Goal: Task Accomplishment & Management: Use online tool/utility

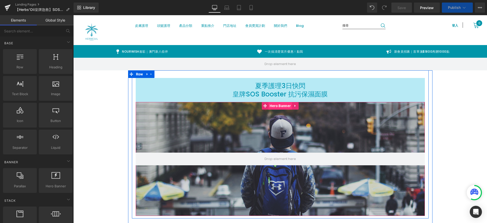
click at [281, 108] on span "Hero Banner" at bounding box center [280, 106] width 24 height 8
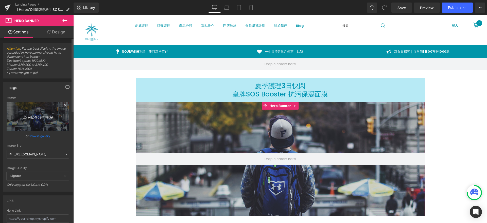
click at [44, 117] on icon "Replace Image" at bounding box center [38, 116] width 41 height 6
type input "C:\fakepath\sos mask flash sales_aug2025_banner_ver2.webp"
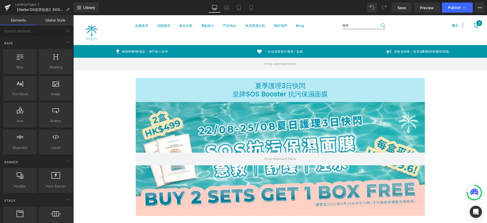
scroll to position [59, 0]
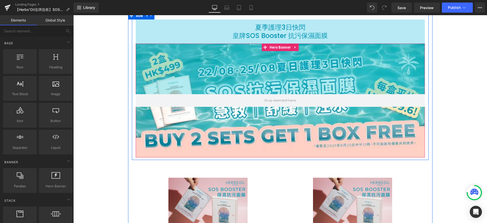
click at [288, 87] on div "200px" at bounding box center [280, 69] width 289 height 51
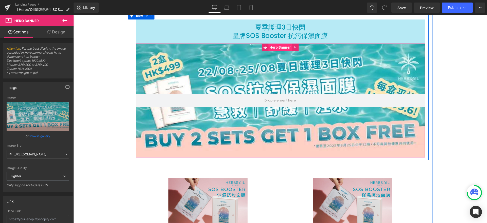
click at [268, 46] on span "Hero Banner" at bounding box center [280, 48] width 24 height 8
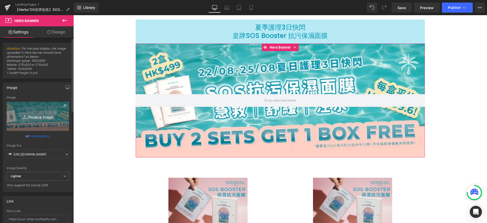
click at [38, 117] on icon "Replace Image" at bounding box center [38, 116] width 41 height 6
click at [41, 118] on icon "Replace Image" at bounding box center [38, 116] width 41 height 6
type input "C:\fakepath\sos mask flash sales_aug2025_banner_ver2.webp"
click at [40, 117] on icon "Replace Image" at bounding box center [38, 116] width 41 height 6
click at [43, 118] on icon "Replace Image" at bounding box center [38, 116] width 41 height 6
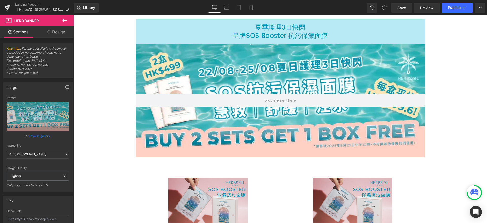
type input "C:\fakepath\sos mask flash sales_aug2025_banner_ver2.webp"
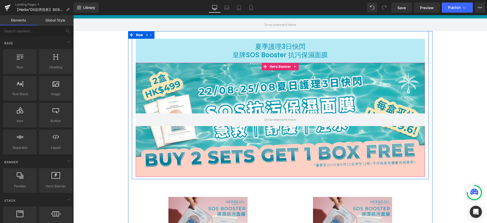
scroll to position [0, 0]
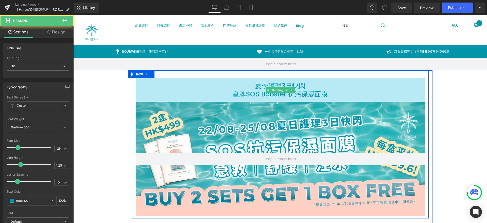
click at [206, 84] on h2 "夏季護理3日快閃" at bounding box center [280, 86] width 289 height 8
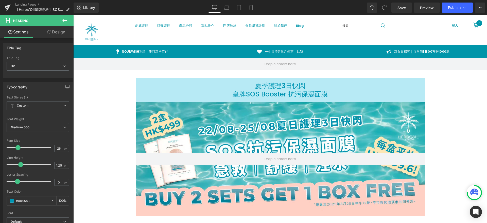
click at [60, 32] on link "Design" at bounding box center [56, 31] width 37 height 11
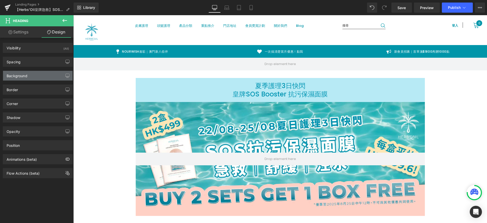
click at [40, 73] on div "Background" at bounding box center [37, 76] width 69 height 10
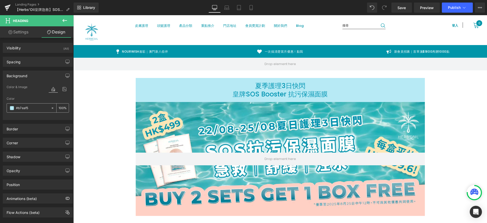
click at [51, 107] on icon at bounding box center [53, 109] width 4 height 4
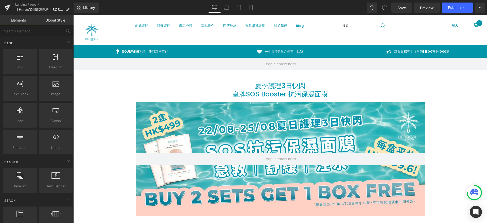
click at [252, 8] on icon at bounding box center [251, 7] width 5 height 5
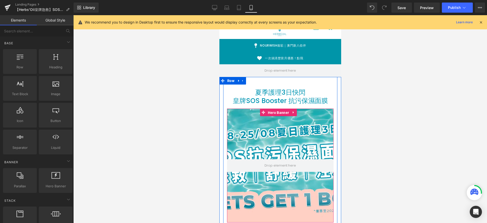
click at [271, 114] on span "Hero Banner" at bounding box center [278, 113] width 24 height 8
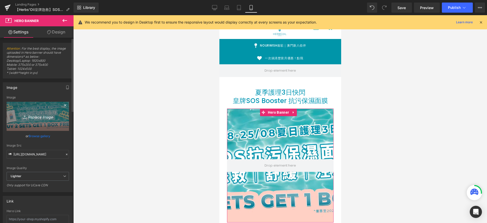
click at [37, 118] on icon "Replace Image" at bounding box center [38, 116] width 41 height 6
click at [39, 115] on icon "Replace Image" at bounding box center [38, 116] width 41 height 6
type input "C:\fakepath\sos mask flash sales_aug2025_ver2_sq01 (1).webp"
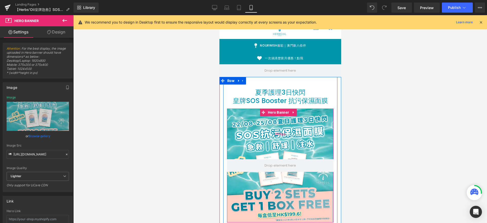
scroll to position [59, 0]
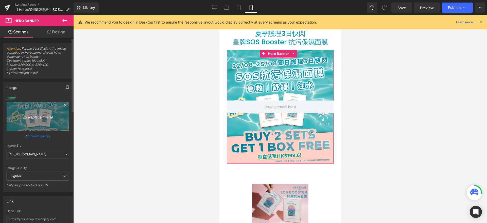
click at [33, 116] on icon "Replace Image" at bounding box center [38, 116] width 41 height 6
type input "C:\fakepath\sos mask flash sales_aug2025_ver2_feed.webp"
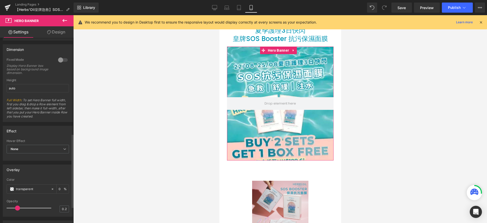
scroll to position [242, 0]
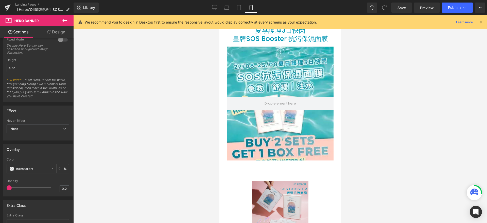
drag, startPoint x: 17, startPoint y: 189, endPoint x: -35, endPoint y: 184, distance: 51.9
click at [0, 184] on html "Hero Banner You are previewing how the will restyle your page. You can not edit…" at bounding box center [243, 111] width 487 height 223
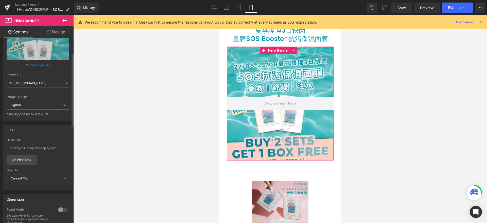
scroll to position [0, 0]
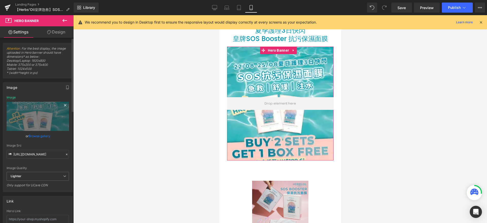
click at [64, 105] on icon at bounding box center [65, 105] width 6 height 6
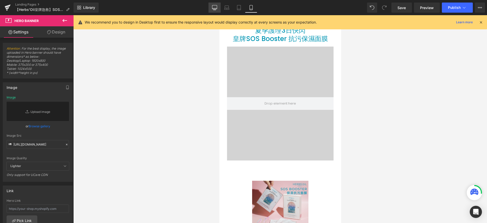
click at [215, 7] on icon at bounding box center [214, 7] width 5 height 5
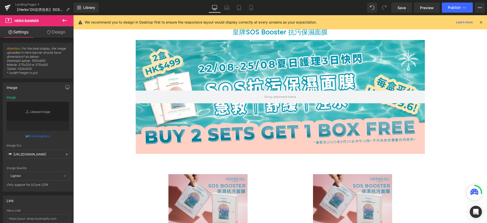
scroll to position [56, 0]
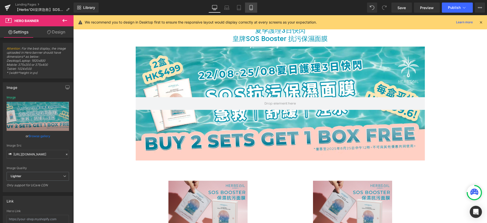
click at [251, 6] on icon at bounding box center [251, 7] width 5 height 5
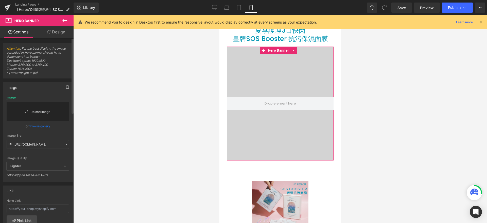
click at [33, 114] on link "Replace Image" at bounding box center [38, 111] width 62 height 19
type input "C:\fakepath\375X400.webp"
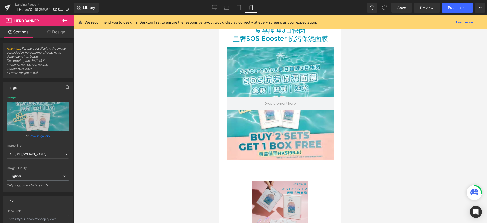
click at [373, 143] on div at bounding box center [280, 119] width 414 height 208
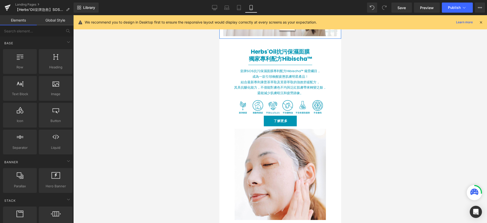
scroll to position [382, 0]
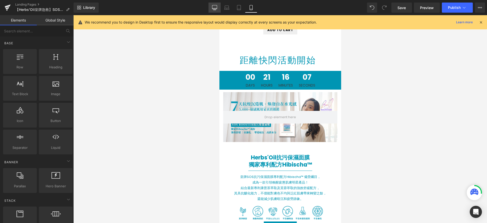
click at [218, 9] on link "Desktop" at bounding box center [214, 8] width 12 height 10
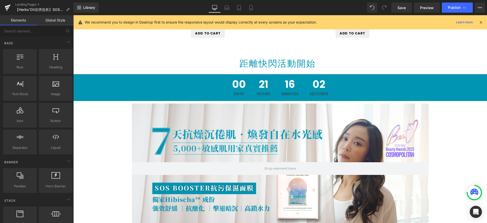
scroll to position [216, 0]
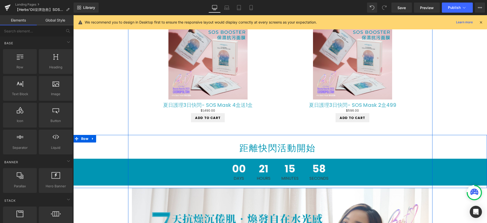
click at [257, 137] on div "距離快閃活動開始 Heading 00 Days 21 Hours 15 Minutes 58 Seconds Countdown Timer Row" at bounding box center [280, 161] width 414 height 53
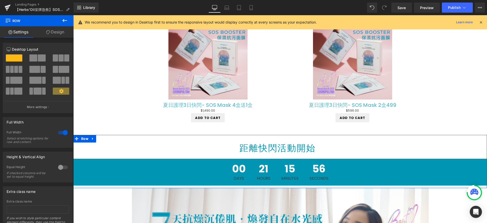
click at [64, 35] on link "Design" at bounding box center [55, 31] width 37 height 11
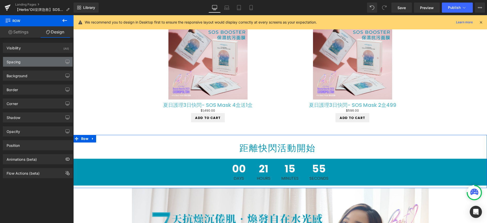
click at [52, 64] on div "Spacing" at bounding box center [37, 62] width 69 height 10
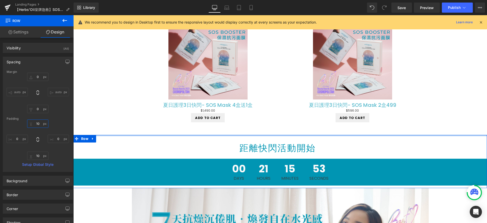
drag, startPoint x: 41, startPoint y: 123, endPoint x: 33, endPoint y: 122, distance: 8.1
click at [33, 122] on input "10" at bounding box center [37, 124] width 21 height 8
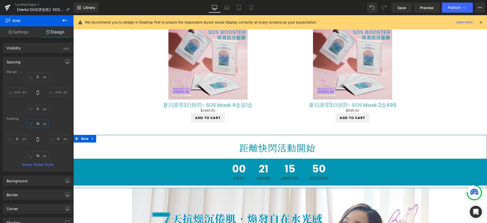
type input "1"
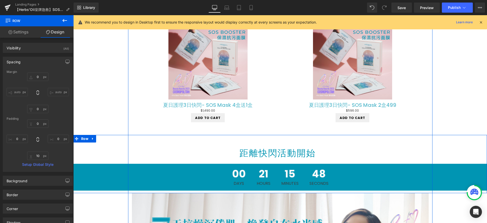
click at [294, 145] on div "距離快閃活動開始 Heading 00 Days 21 Hours 15 Minutes 48 Seconds Countdown Timer" at bounding box center [280, 167] width 414 height 48
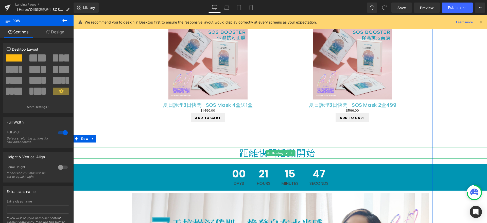
click at [297, 153] on h1 "距離快閃活動開始" at bounding box center [277, 153] width 409 height 11
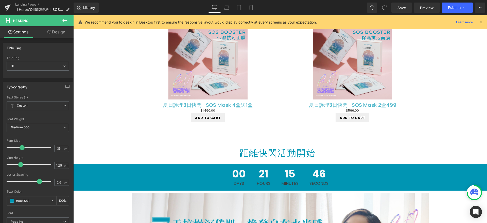
click at [60, 32] on link "Design" at bounding box center [56, 31] width 37 height 11
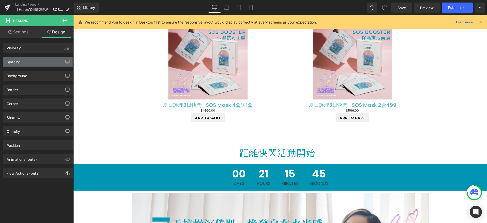
click at [42, 61] on div "Spacing" at bounding box center [37, 62] width 69 height 10
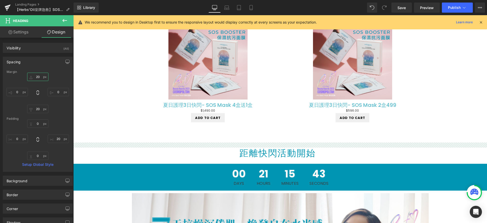
click at [39, 77] on input "20" at bounding box center [37, 77] width 21 height 8
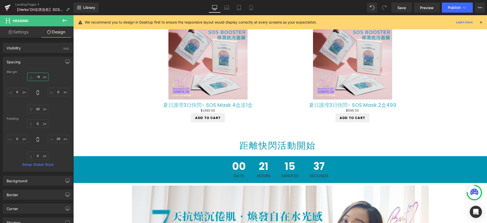
type input "-10"
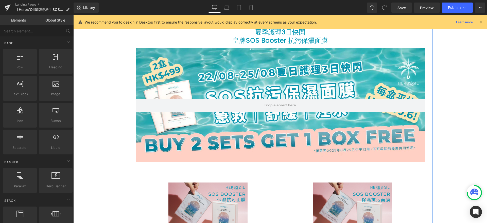
scroll to position [0, 0]
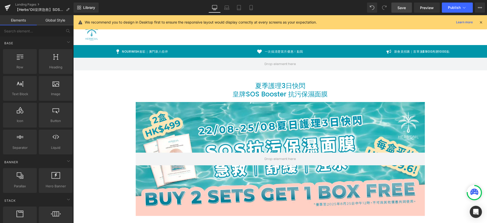
click at [401, 9] on span "Save" at bounding box center [401, 7] width 8 height 5
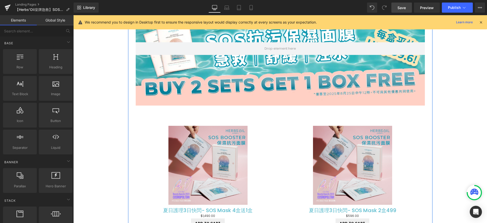
scroll to position [33, 0]
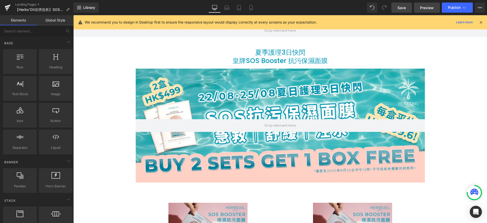
click at [424, 7] on span "Preview" at bounding box center [427, 7] width 14 height 5
click at [427, 8] on span "Preview" at bounding box center [427, 7] width 14 height 5
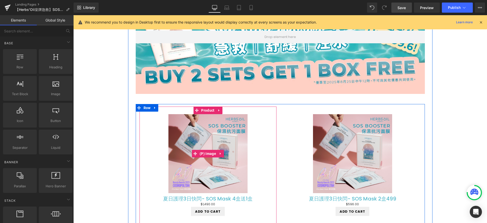
scroll to position [174, 0]
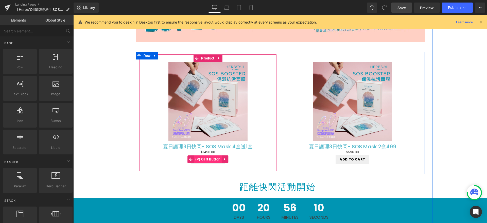
click at [214, 159] on span "(P) Cart Button" at bounding box center [208, 160] width 28 height 8
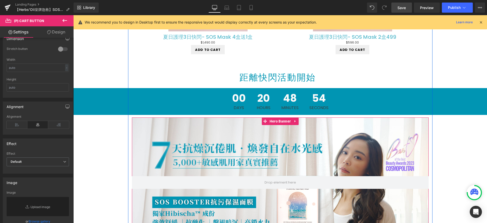
scroll to position [200, 0]
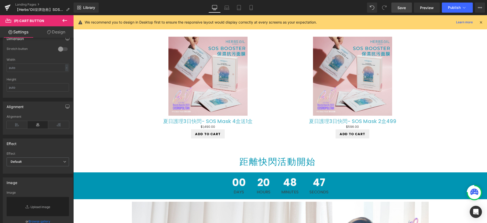
click at [394, 6] on link "Save" at bounding box center [401, 8] width 21 height 10
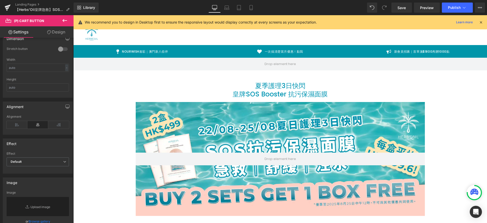
scroll to position [157, 0]
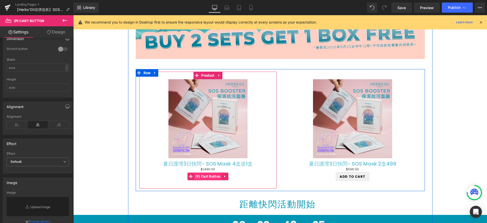
click at [197, 176] on span "(P) Cart Button" at bounding box center [208, 177] width 28 height 8
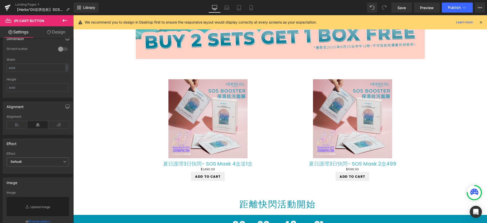
click at [60, 32] on link "Design" at bounding box center [56, 31] width 37 height 11
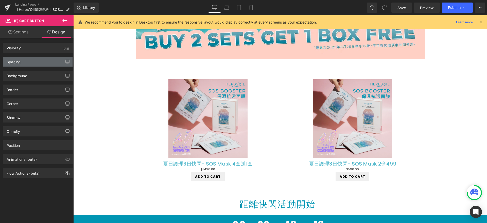
click at [43, 61] on div "Spacing" at bounding box center [37, 62] width 69 height 10
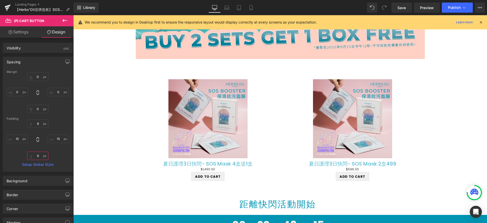
click at [38, 157] on input "text" at bounding box center [37, 156] width 21 height 8
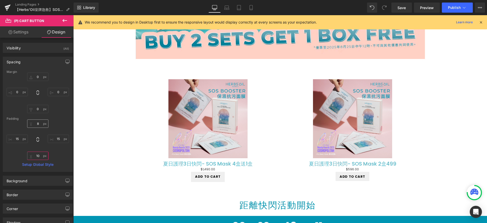
type input "10"
click at [38, 123] on input "text" at bounding box center [37, 124] width 21 height 8
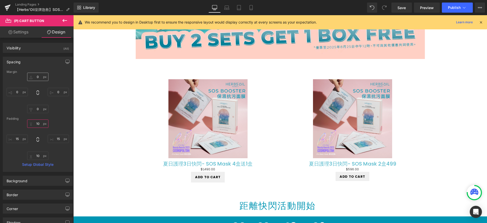
type input "10"
click at [37, 76] on input "text" at bounding box center [37, 77] width 21 height 8
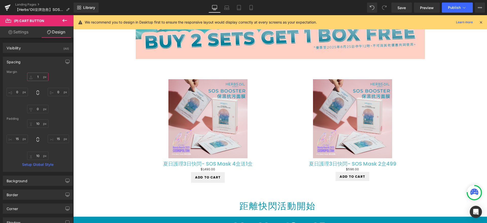
type input "10"
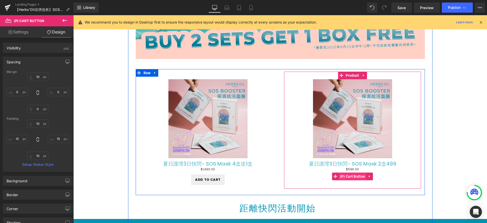
click at [347, 176] on span "(P) Cart Button" at bounding box center [353, 177] width 28 height 8
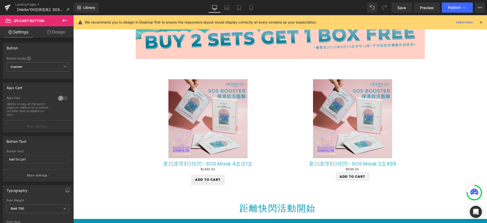
click at [55, 33] on link "Design" at bounding box center [56, 31] width 37 height 11
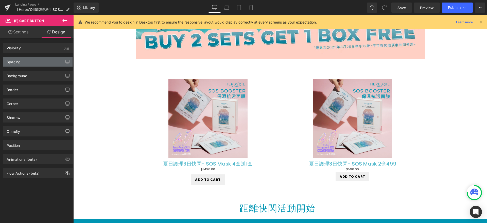
click at [36, 64] on div "Spacing" at bounding box center [37, 62] width 69 height 10
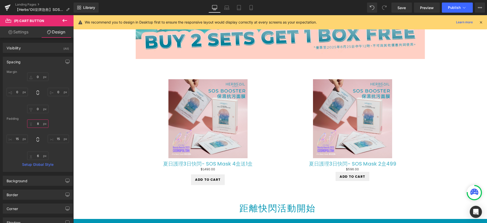
click at [41, 124] on input "8" at bounding box center [37, 124] width 21 height 8
type input "10"
click at [35, 155] on input "6" at bounding box center [37, 156] width 21 height 8
type input "10"
click at [37, 76] on input "0" at bounding box center [37, 77] width 21 height 8
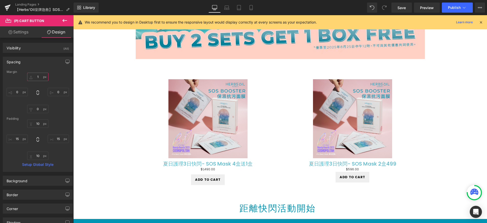
type input "10"
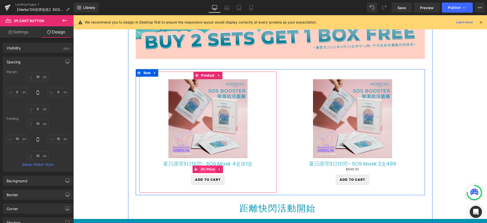
click at [208, 170] on span "(P) Price" at bounding box center [207, 170] width 17 height 8
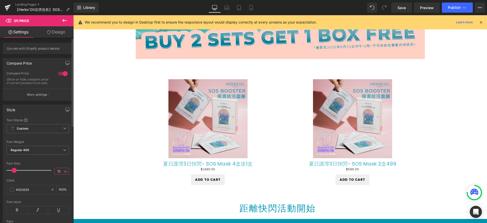
click at [61, 175] on input "12" at bounding box center [59, 171] width 9 height 6
type input "1"
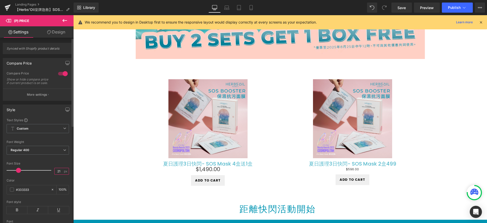
type input "20"
click at [58, 36] on link "Design" at bounding box center [56, 31] width 37 height 11
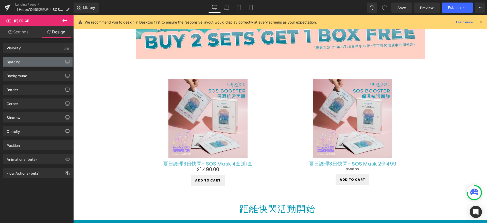
click at [41, 64] on div "Spacing" at bounding box center [37, 62] width 69 height 10
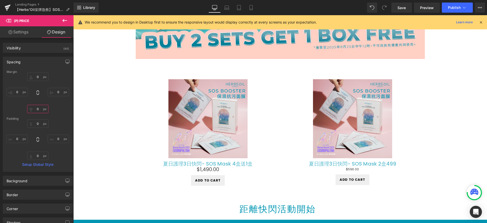
click at [37, 110] on input "0" at bounding box center [37, 109] width 21 height 8
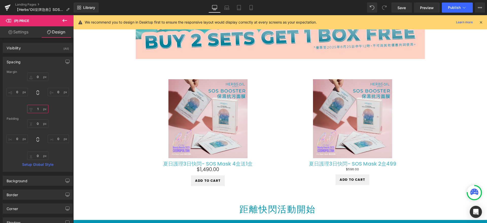
type input "0"
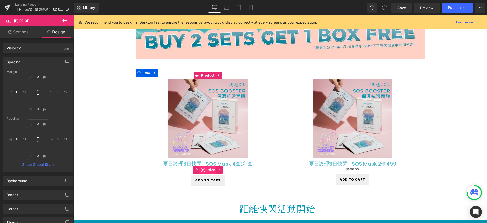
click at [202, 171] on span "(P) Price" at bounding box center [207, 170] width 17 height 8
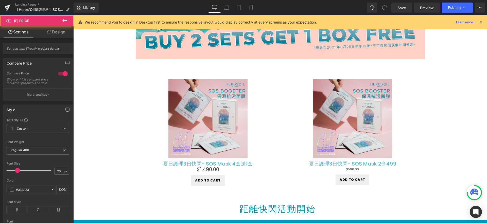
click at [59, 33] on link "Design" at bounding box center [56, 31] width 37 height 11
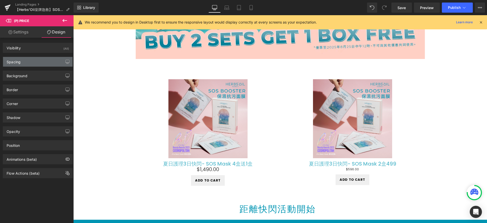
click at [31, 63] on div "Spacing" at bounding box center [37, 62] width 69 height 10
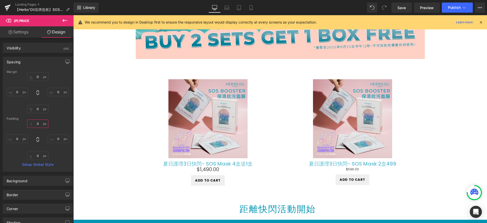
click at [39, 124] on input "0" at bounding box center [37, 124] width 21 height 8
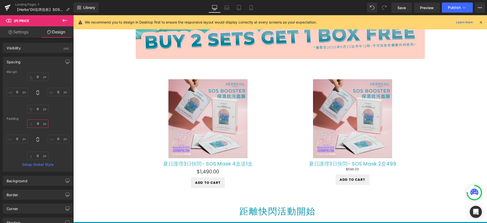
type input "10"
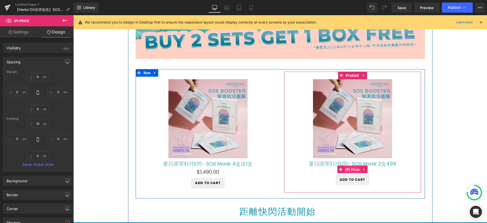
click at [353, 170] on span "(P) Price" at bounding box center [352, 170] width 17 height 8
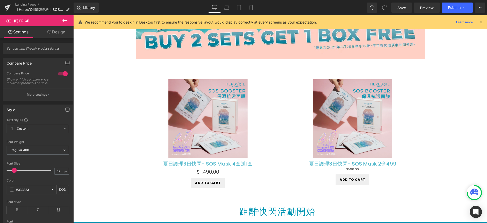
click at [55, 30] on link "Design" at bounding box center [56, 31] width 37 height 11
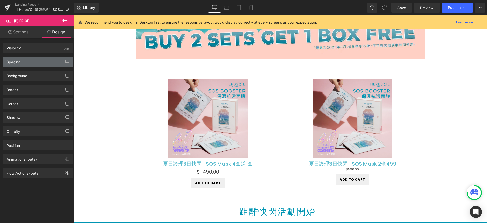
click at [35, 65] on div "Spacing" at bounding box center [37, 62] width 69 height 10
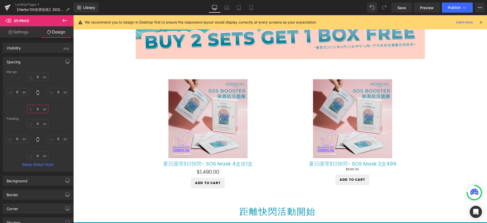
click at [39, 109] on input "0" at bounding box center [37, 109] width 21 height 8
click at [37, 122] on input "0" at bounding box center [37, 124] width 21 height 8
type input "10"
click at [28, 31] on link "Settings" at bounding box center [18, 31] width 37 height 11
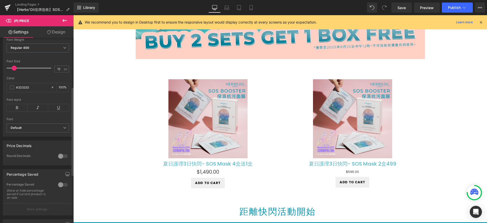
scroll to position [99, 0]
click at [58, 75] on input "12" at bounding box center [59, 72] width 9 height 6
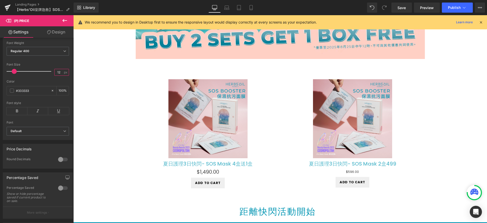
type input "1"
type input "20"
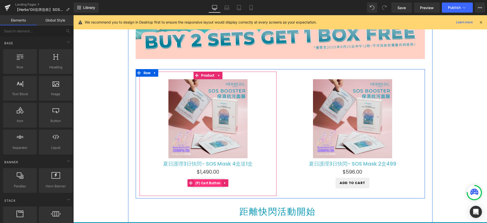
click at [198, 185] on span "(P) Cart Button" at bounding box center [208, 184] width 28 height 8
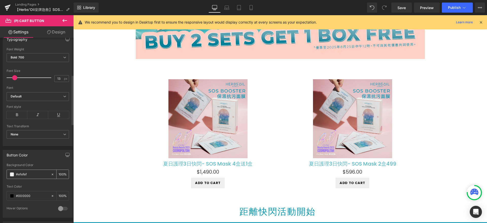
scroll to position [166, 0]
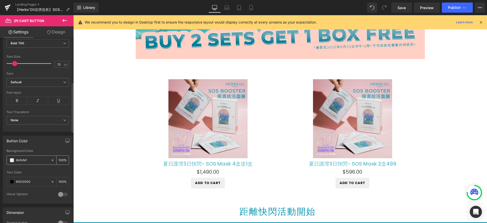
click at [34, 161] on input "#efefef" at bounding box center [32, 161] width 32 height 6
click at [51, 160] on icon at bounding box center [53, 161] width 4 height 4
click at [23, 160] on input "#efefef" at bounding box center [32, 161] width 32 height 6
click at [12, 160] on span at bounding box center [12, 161] width 4 height 4
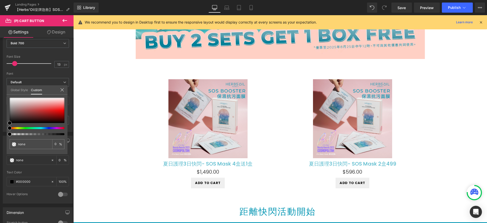
scroll to position [242, 0]
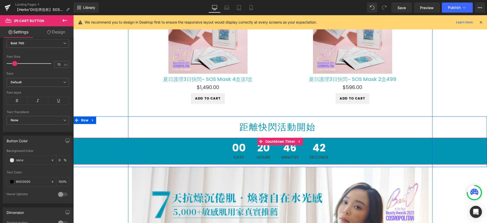
click at [166, 151] on div "00 Days 20 Hours 46 Minutes 42 Seconds" at bounding box center [280, 151] width 414 height 27
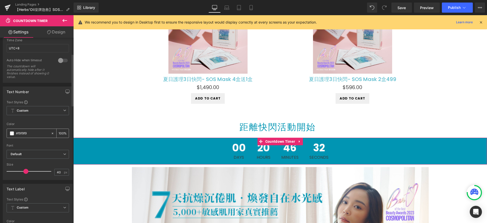
scroll to position [0, 0]
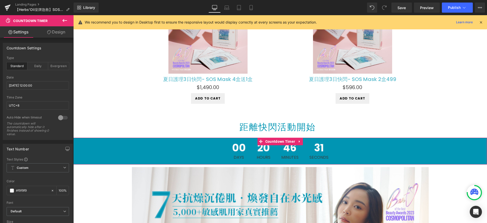
click at [57, 30] on link "Design" at bounding box center [56, 31] width 37 height 11
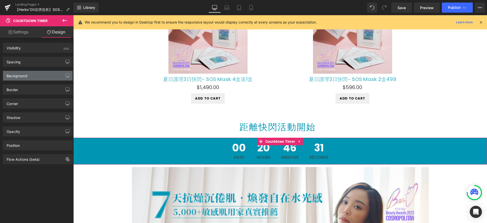
click at [24, 80] on div "Background" at bounding box center [37, 76] width 69 height 10
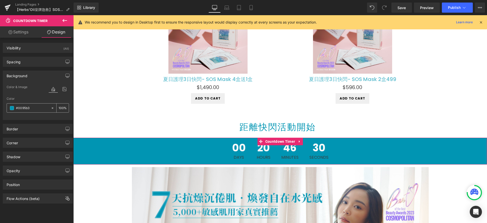
click at [32, 110] on input "#0095b3" at bounding box center [32, 109] width 32 height 6
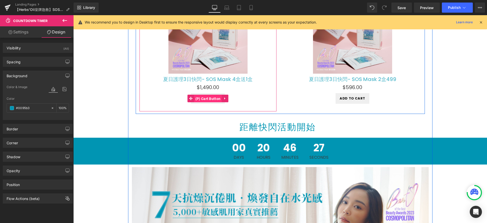
click at [208, 100] on span "(P) Cart Button" at bounding box center [208, 99] width 28 height 8
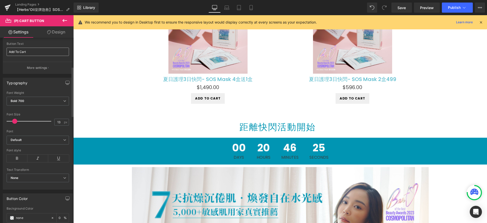
scroll to position [150, 0]
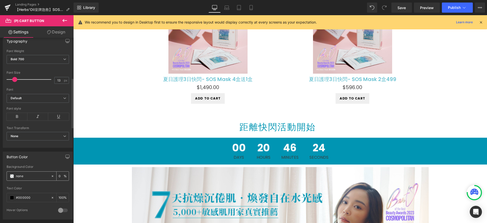
click at [32, 176] on input "none" at bounding box center [32, 177] width 32 height 6
click at [51, 177] on icon at bounding box center [53, 177] width 4 height 4
click at [52, 177] on div at bounding box center [54, 176] width 6 height 9
click at [51, 176] on icon at bounding box center [53, 177] width 4 height 4
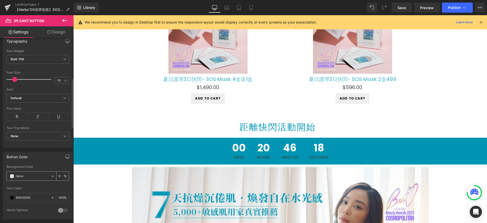
click at [21, 178] on input "none" at bounding box center [32, 177] width 32 height 6
click at [11, 177] on span at bounding box center [12, 176] width 4 height 4
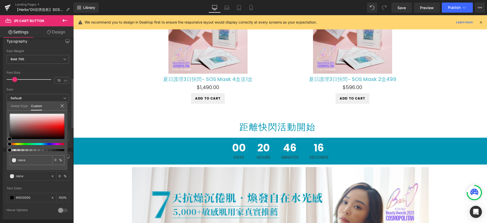
drag, startPoint x: 34, startPoint y: 160, endPoint x: 2, endPoint y: 158, distance: 32.1
click at [2, 158] on div "Button Color none Background Color none 0 % #000000 Text Color #000000 100 % 0 …" at bounding box center [38, 184] width 76 height 72
paste input "#0095b3"
type input "#0095b3"
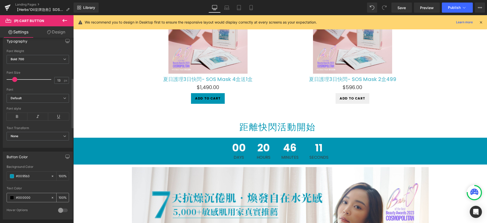
click at [10, 198] on span at bounding box center [12, 198] width 4 height 4
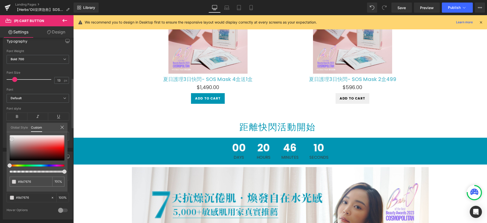
drag, startPoint x: 12, startPoint y: 139, endPoint x: 4, endPoint y: 124, distance: 17.4
click at [4, 148] on div "Button Color none Background Color none 0 % #000000 Text Color #000000 100 % 0 …" at bounding box center [38, 184] width 76 height 72
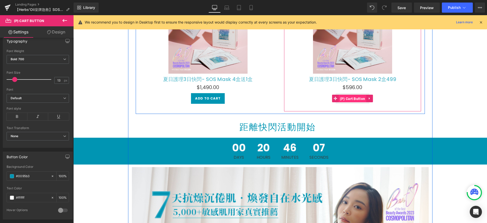
click at [359, 99] on span "(P) Cart Button" at bounding box center [353, 99] width 28 height 8
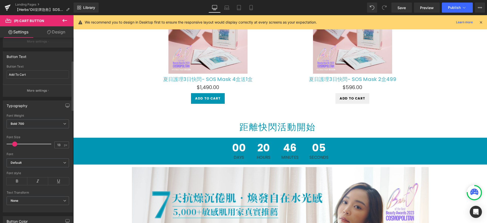
scroll to position [147, 0]
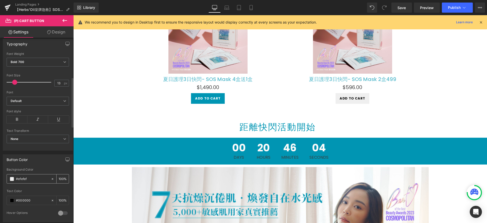
click at [51, 179] on icon at bounding box center [53, 180] width 4 height 4
click at [11, 180] on span at bounding box center [12, 179] width 4 height 4
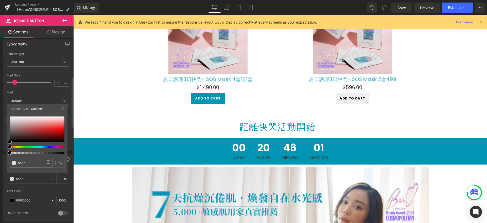
click at [29, 162] on input "none" at bounding box center [31, 163] width 27 height 5
click at [47, 163] on icon at bounding box center [48, 162] width 4 height 4
click at [13, 163] on span at bounding box center [14, 163] width 4 height 4
click at [27, 163] on input "none" at bounding box center [31, 163] width 27 height 5
drag, startPoint x: 30, startPoint y: 163, endPoint x: 5, endPoint y: 163, distance: 25.1
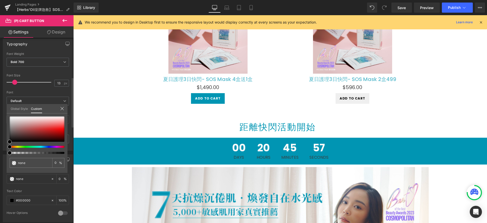
click at [5, 163] on div "Button Color #efefef Background Color #efefef 100 % #000000 Text Color #000000 …" at bounding box center [38, 187] width 76 height 72
paste input "#0095b3"
type input "#0095b3"
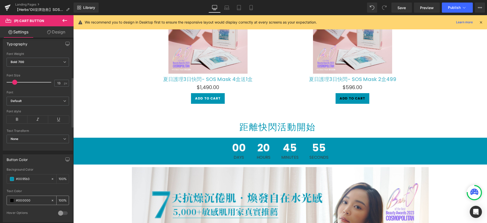
click at [11, 201] on span at bounding box center [12, 201] width 4 height 4
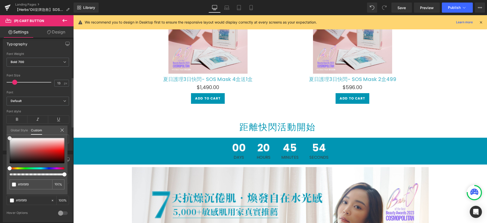
drag, startPoint x: 14, startPoint y: 147, endPoint x: 7, endPoint y: 135, distance: 13.7
click at [7, 135] on div "Global Style Custom Setup Global Style #000000 100 %" at bounding box center [37, 133] width 61 height 15
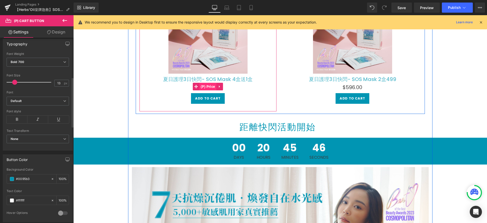
click at [204, 88] on span "(P) Price" at bounding box center [207, 87] width 17 height 8
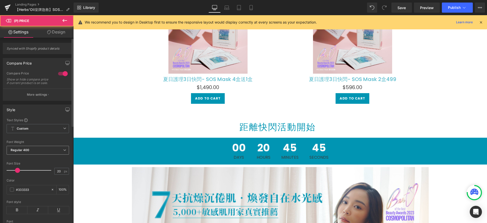
click at [29, 152] on b "Regular 400" at bounding box center [20, 150] width 19 height 4
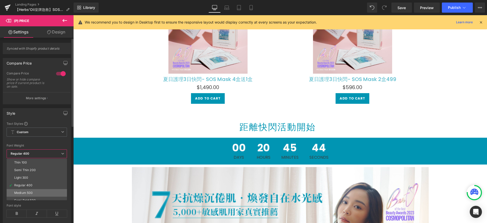
click at [29, 190] on li "Medium 500" at bounding box center [38, 193] width 63 height 8
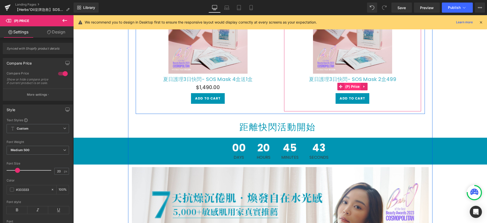
click at [351, 89] on span "(P) Price" at bounding box center [352, 87] width 17 height 8
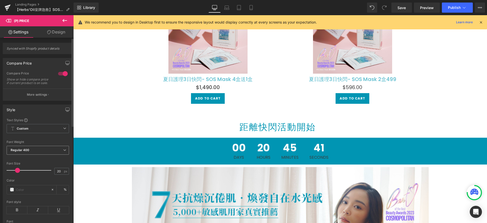
click at [30, 152] on span "Regular 400" at bounding box center [38, 150] width 62 height 9
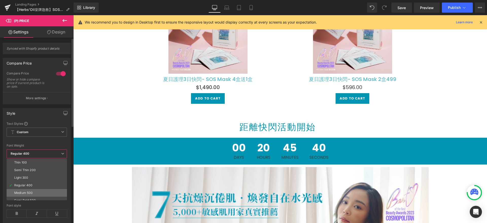
click at [25, 195] on li "Medium 500" at bounding box center [38, 193] width 63 height 8
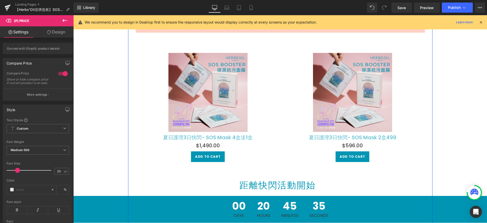
scroll to position [158, 0]
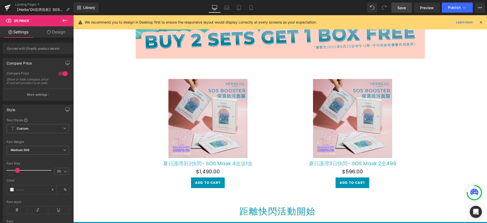
click at [402, 6] on span "Save" at bounding box center [401, 7] width 8 height 5
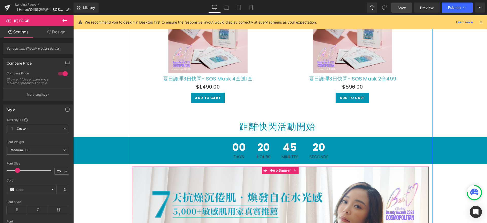
scroll to position [158, 0]
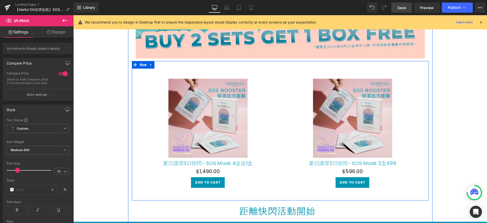
click at [263, 67] on div "Sale Off (P) Image 夏日護理3日快閃- SOS Mask 4盒送1盒 (P) Title $1,490.00 $1,490.00 (P) P…" at bounding box center [280, 131] width 297 height 140
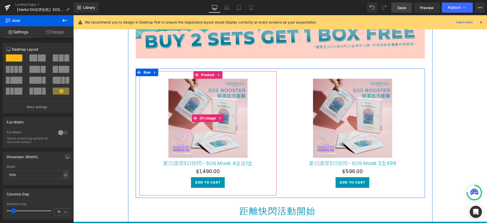
click at [185, 87] on img at bounding box center [207, 118] width 79 height 79
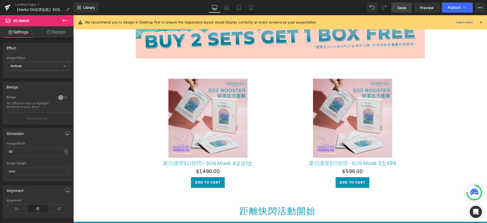
click at [64, 35] on link "Design" at bounding box center [56, 31] width 37 height 11
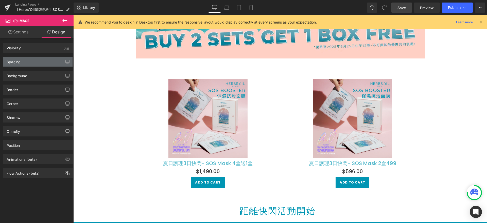
click at [46, 65] on div "Spacing" at bounding box center [37, 62] width 69 height 10
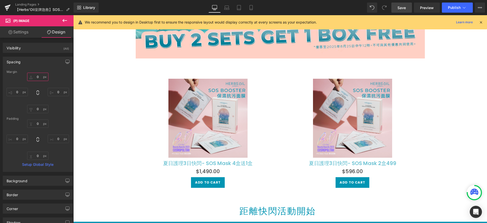
click at [39, 78] on input "0" at bounding box center [37, 77] width 21 height 8
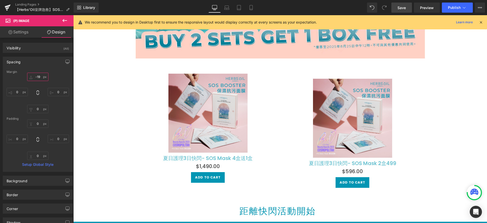
type input "-20"
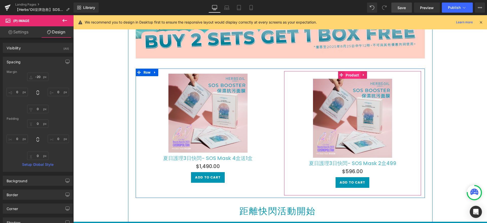
click at [349, 77] on span "Product" at bounding box center [352, 76] width 16 height 8
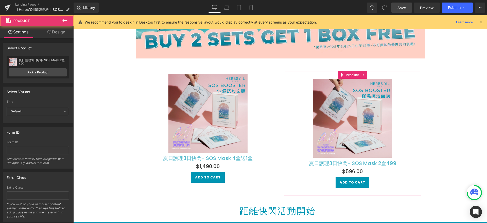
click at [58, 33] on link "Design" at bounding box center [56, 31] width 37 height 11
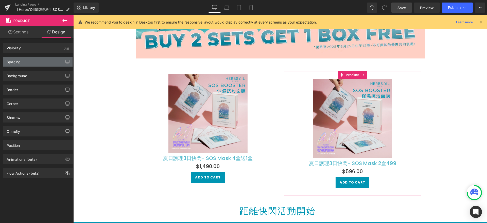
click at [43, 64] on div "Spacing" at bounding box center [37, 62] width 69 height 10
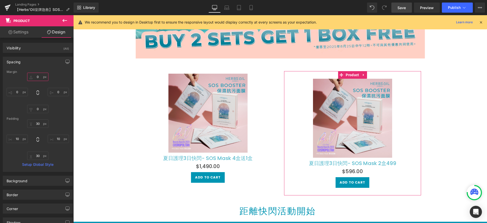
click at [36, 76] on input "0" at bounding box center [37, 77] width 21 height 8
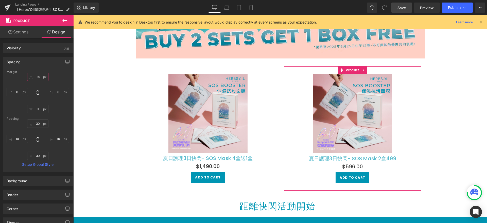
type input "-20"
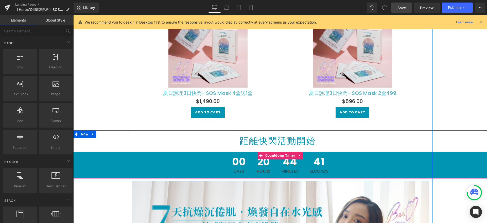
scroll to position [197, 0]
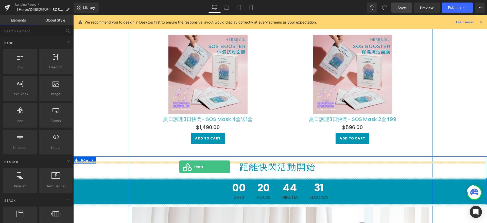
drag, startPoint x: 86, startPoint y: 122, endPoint x: 179, endPoint y: 167, distance: 103.6
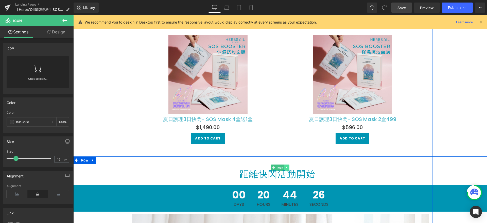
click at [286, 167] on icon at bounding box center [286, 167] width 3 height 3
click at [288, 168] on icon at bounding box center [289, 167] width 3 height 3
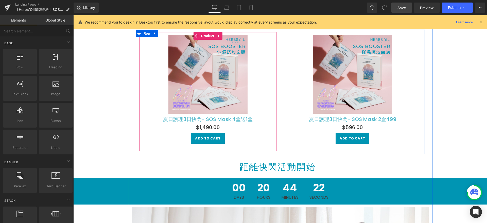
scroll to position [304, 0]
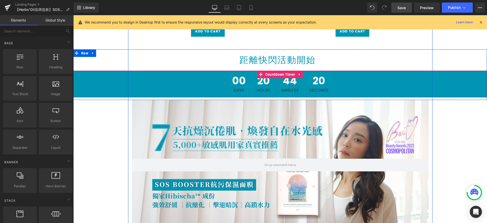
click at [241, 83] on span "00" at bounding box center [239, 82] width 14 height 13
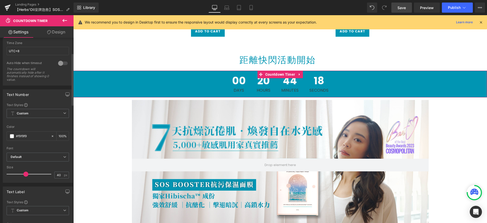
scroll to position [58, 0]
click at [11, 133] on span at bounding box center [12, 133] width 4 height 4
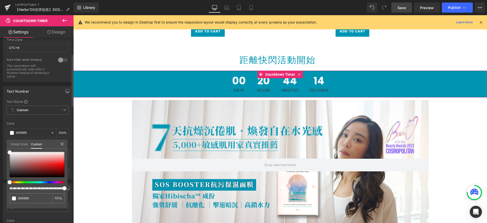
click at [18, 183] on div at bounding box center [35, 183] width 55 height 2
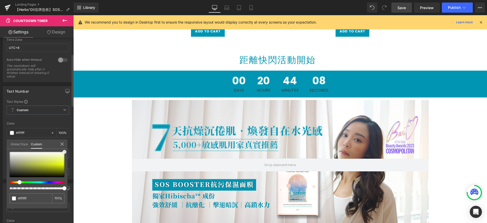
drag, startPoint x: 10, startPoint y: 153, endPoint x: 65, endPoint y: 148, distance: 55.8
click at [65, 148] on div "Global Style Custom Setup Global Style #f9f9f9 100 %" at bounding box center [37, 147] width 61 height 15
drag, startPoint x: 64, startPoint y: 152, endPoint x: 63, endPoint y: 155, distance: 3.0
click at [63, 155] on span at bounding box center [63, 155] width 4 height 4
drag, startPoint x: 20, startPoint y: 183, endPoint x: 17, endPoint y: 183, distance: 2.8
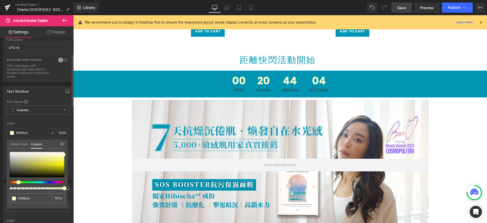
click at [17, 183] on span at bounding box center [18, 183] width 4 height 4
click at [63, 159] on span at bounding box center [63, 157] width 4 height 4
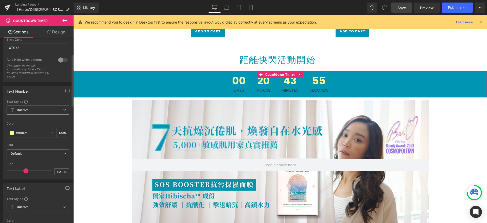
click at [63, 111] on icon at bounding box center [64, 110] width 3 height 3
click at [63, 111] on icon at bounding box center [62, 110] width 3 height 3
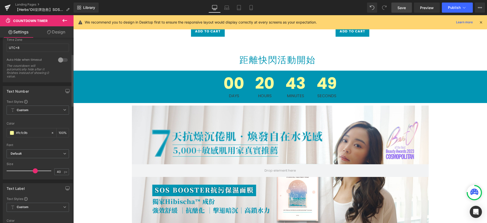
drag, startPoint x: 25, startPoint y: 172, endPoint x: 34, endPoint y: 171, distance: 8.9
click at [34, 171] on span at bounding box center [35, 171] width 5 height 5
click at [37, 136] on div "#f9f9f9" at bounding box center [29, 133] width 44 height 9
click at [25, 134] on input "#f9f9f9" at bounding box center [32, 133] width 32 height 6
drag, startPoint x: 34, startPoint y: 133, endPoint x: -7, endPoint y: 133, distance: 41.1
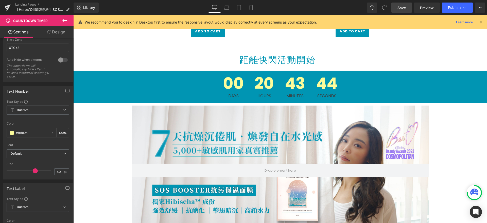
click at [0, 133] on html "Icon You are previewing how the will restyle your page. You can not edit Elemen…" at bounding box center [243, 111] width 487 height 223
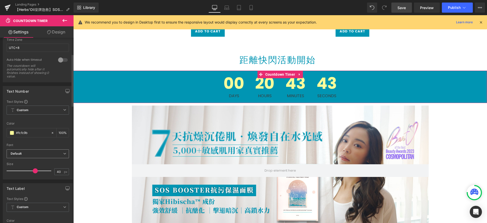
type input "#fcfc9b"
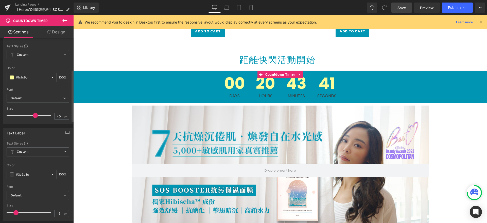
scroll to position [114, 0]
click at [34, 177] on input "#3c3c3c" at bounding box center [32, 175] width 32 height 6
drag, startPoint x: 38, startPoint y: 175, endPoint x: 13, endPoint y: 174, distance: 24.4
click at [13, 174] on div "#3c3c3c" at bounding box center [29, 174] width 44 height 9
paste input "fcfc9b"
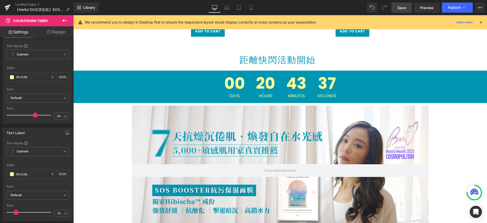
scroll to position [219, 0]
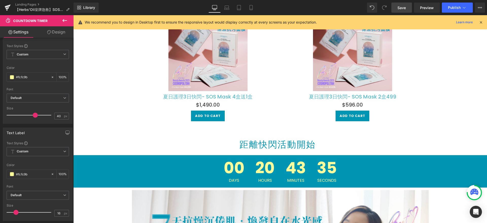
type input "#fcfc9b"
click at [405, 8] on span "Save" at bounding box center [401, 7] width 8 height 5
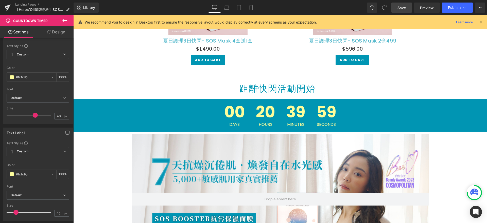
scroll to position [217, 0]
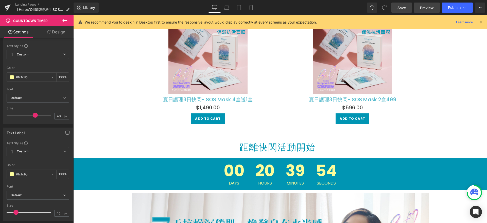
click at [433, 10] on link "Preview" at bounding box center [427, 8] width 26 height 10
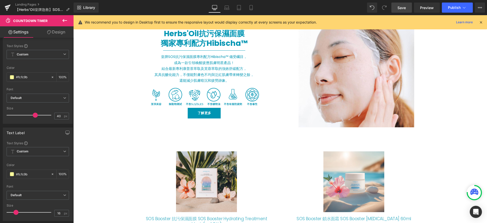
scroll to position [641, 0]
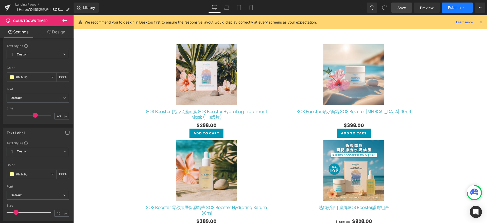
click at [455, 6] on span "Publish" at bounding box center [454, 8] width 13 height 4
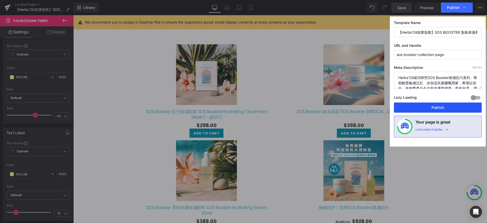
click at [429, 108] on button "Publish" at bounding box center [438, 108] width 88 height 10
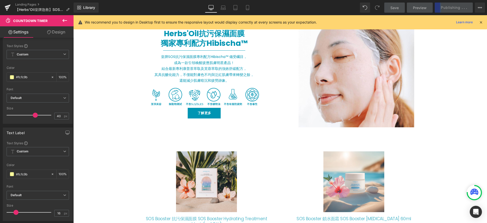
scroll to position [449, 0]
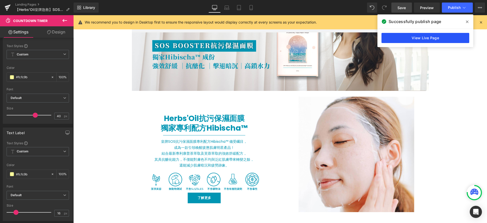
click at [458, 41] on link "View Live Page" at bounding box center [425, 38] width 88 height 10
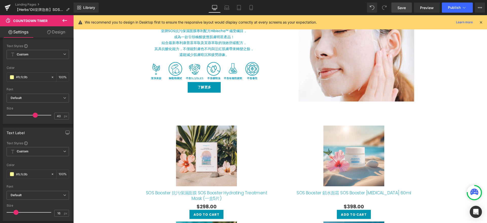
scroll to position [619, 0]
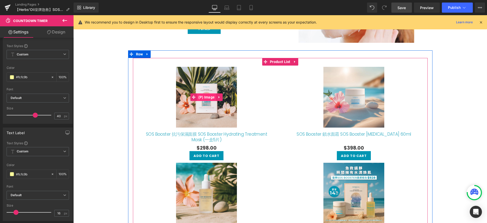
click at [203, 98] on span "(P) Image" at bounding box center [206, 98] width 19 height 8
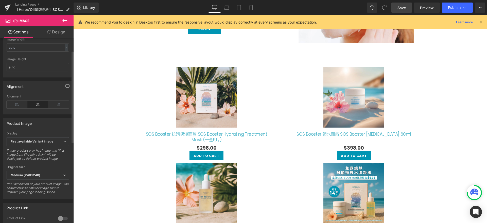
scroll to position [156, 0]
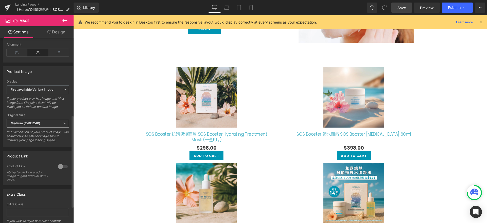
click at [41, 125] on span "Medium (240x240)" at bounding box center [38, 123] width 62 height 9
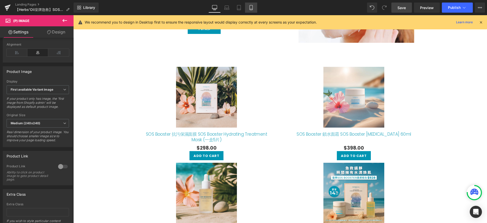
click at [252, 9] on icon at bounding box center [251, 7] width 5 height 5
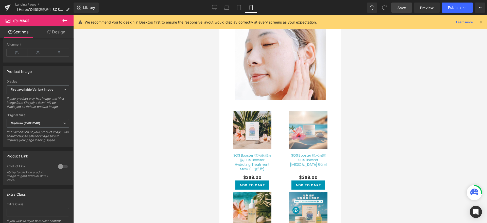
scroll to position [653, 0]
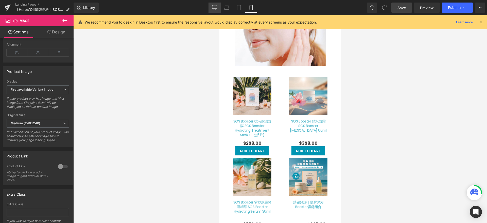
click at [216, 8] on icon at bounding box center [214, 8] width 5 height 0
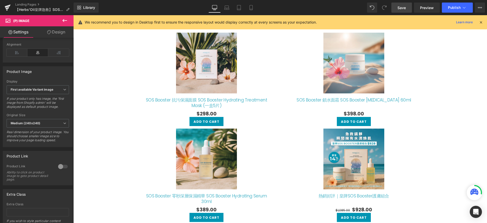
scroll to position [619, 0]
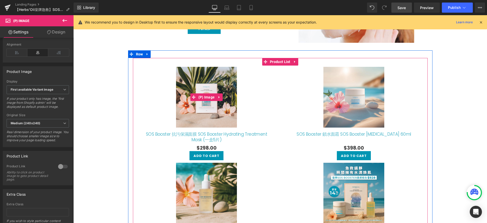
click at [254, 87] on div "Sale Off" at bounding box center [206, 97] width 145 height 61
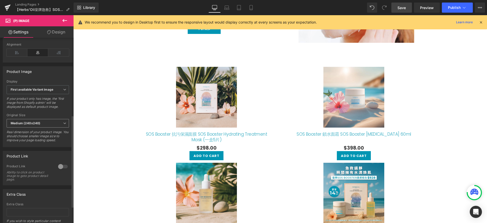
click at [61, 127] on span "Medium (240x240)" at bounding box center [38, 123] width 62 height 9
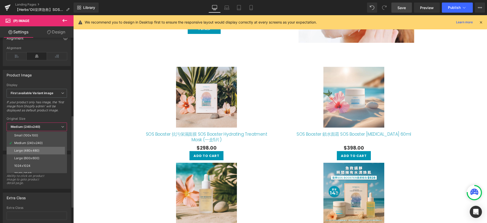
click at [45, 154] on li "Large (480x480)" at bounding box center [38, 151] width 63 height 8
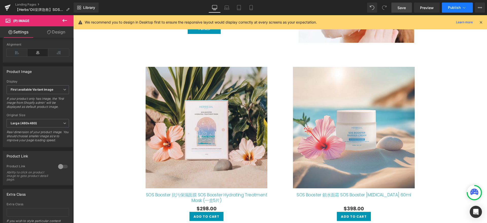
click at [452, 6] on span "Publish" at bounding box center [454, 8] width 13 height 4
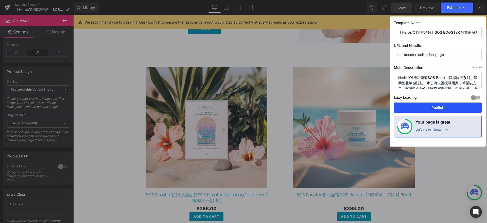
drag, startPoint x: 422, startPoint y: 109, endPoint x: 338, endPoint y: 66, distance: 94.6
click at [422, 109] on button "Publish" at bounding box center [438, 108] width 88 height 10
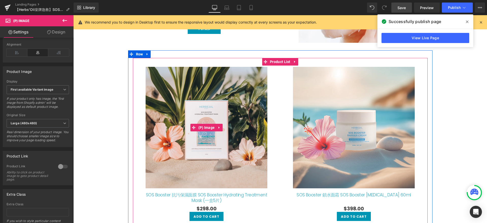
scroll to position [573, 0]
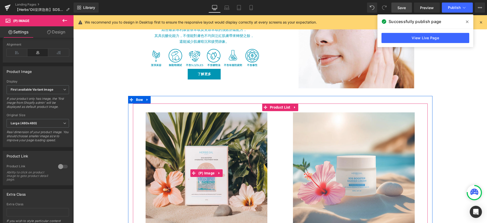
click at [178, 122] on img at bounding box center [206, 174] width 137 height 122
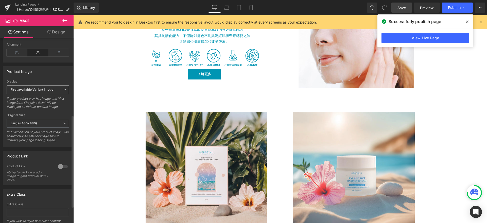
scroll to position [94, 0]
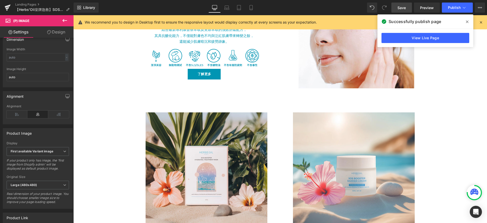
click at [56, 35] on link "Design" at bounding box center [56, 31] width 37 height 11
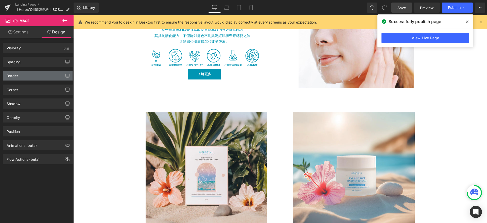
click at [25, 78] on div "Border" at bounding box center [37, 76] width 69 height 10
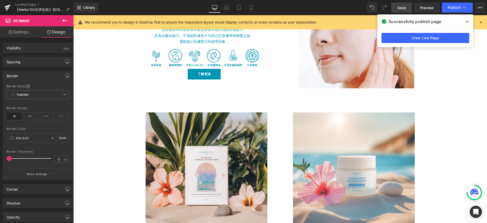
click at [24, 75] on div "Border" at bounding box center [37, 76] width 69 height 10
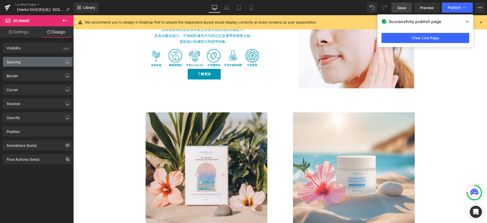
click at [30, 60] on div "Spacing" at bounding box center [37, 62] width 69 height 10
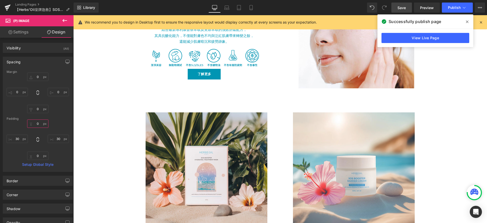
click at [38, 124] on input "0" at bounding box center [37, 124] width 21 height 8
click at [56, 119] on div "Padding" at bounding box center [38, 119] width 62 height 4
click at [17, 91] on input "0" at bounding box center [17, 92] width 21 height 8
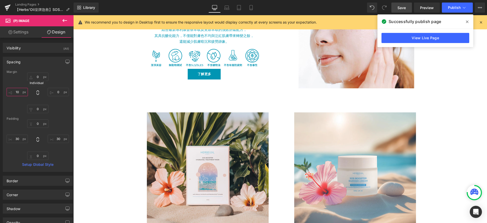
type input "1"
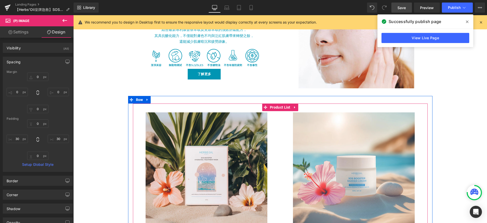
click at [271, 107] on span "Product List" at bounding box center [280, 108] width 23 height 8
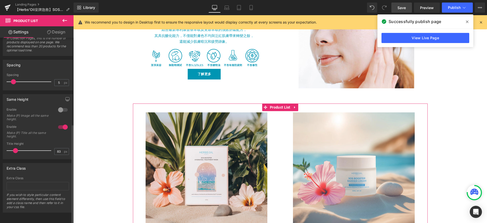
scroll to position [161, 0]
click at [58, 29] on link "Design" at bounding box center [56, 31] width 37 height 11
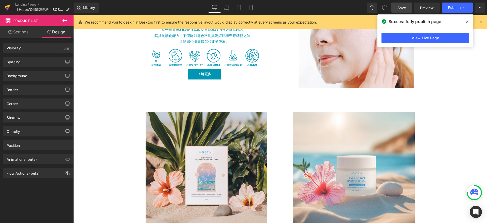
click at [8, 4] on icon at bounding box center [8, 7] width 6 height 13
click at [466, 22] on icon at bounding box center [467, 22] width 3 height 4
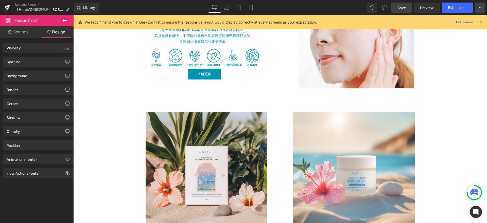
click at [479, 6] on icon at bounding box center [480, 8] width 4 height 4
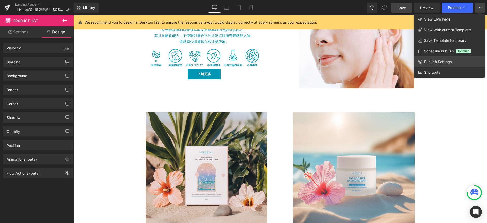
click at [437, 62] on span "Publish Settings" at bounding box center [438, 62] width 28 height 5
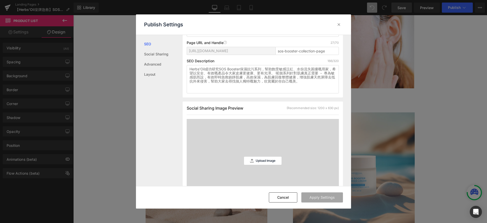
scroll to position [0, 0]
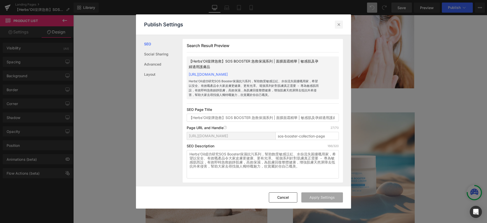
click at [338, 23] on icon at bounding box center [338, 24] width 5 height 5
